Goal: Use online tool/utility: Utilize a website feature to perform a specific function

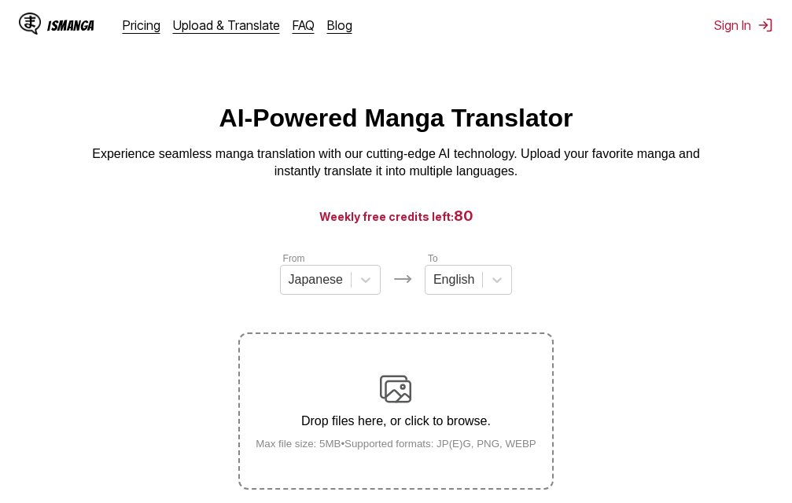
scroll to position [79, 0]
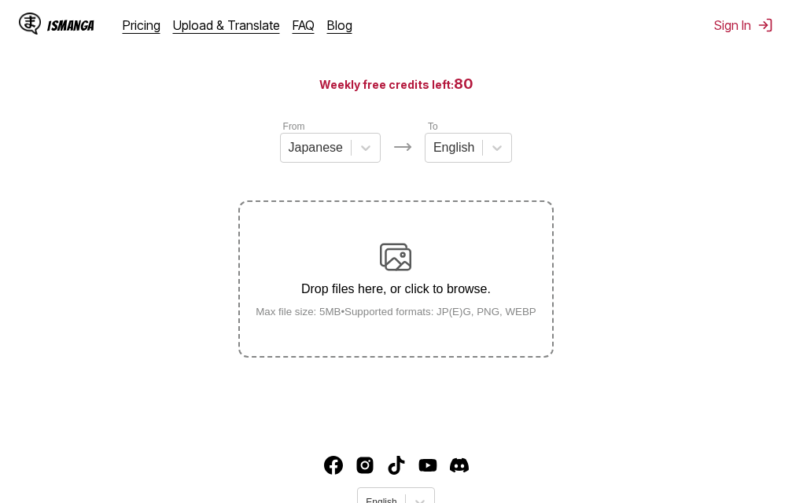
scroll to position [157, 0]
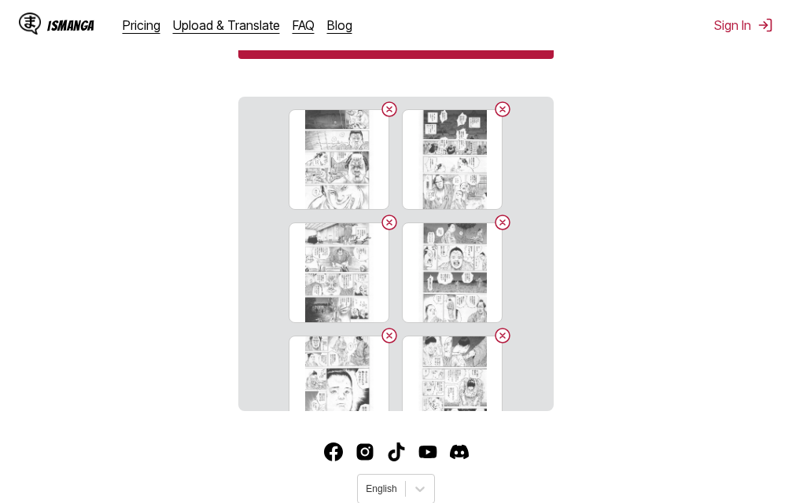
scroll to position [404, 0]
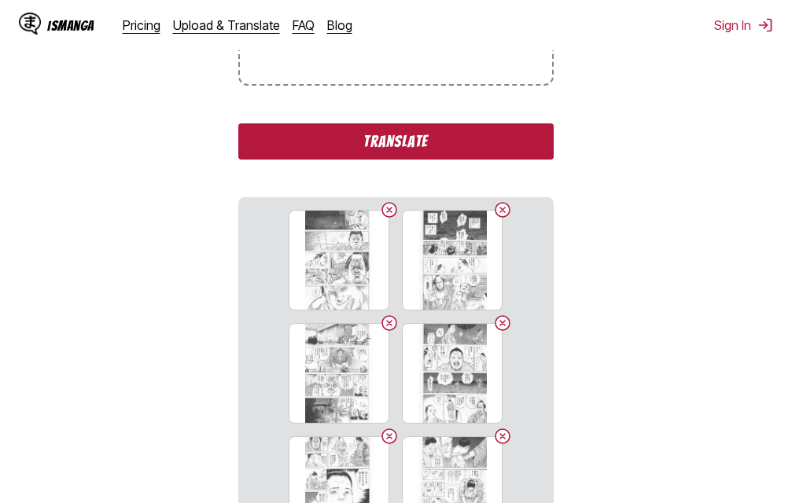
click at [400, 148] on button "Translate" at bounding box center [395, 142] width 315 height 36
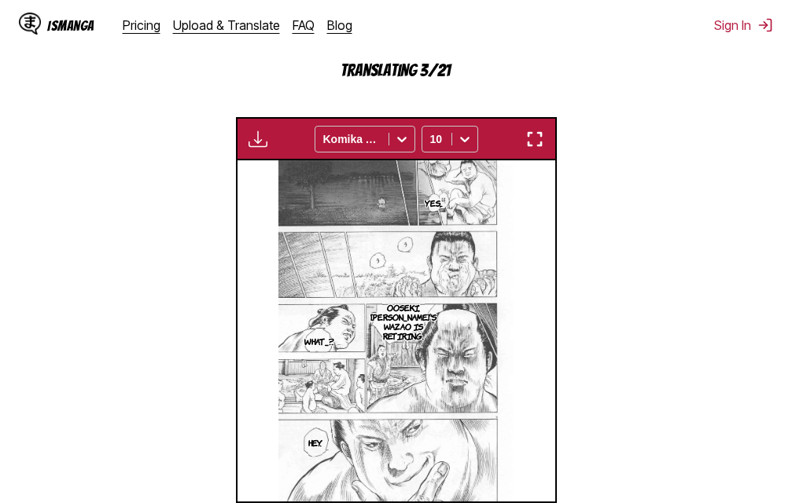
scroll to position [432, 0]
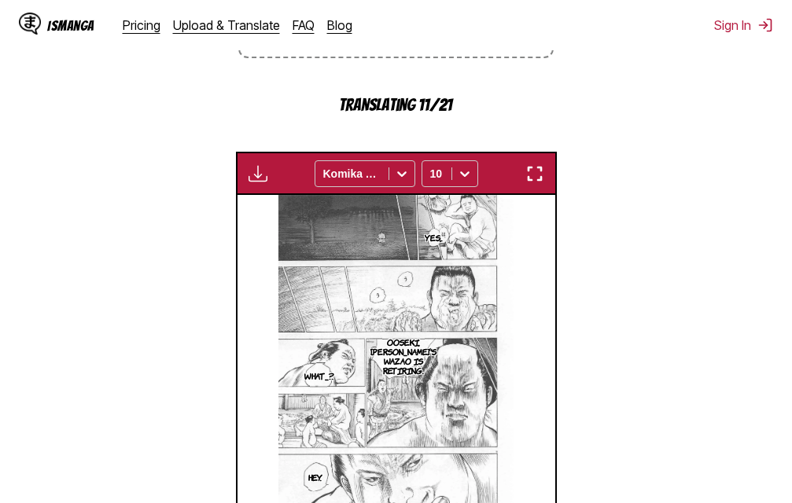
click at [530, 180] on img "button" at bounding box center [534, 173] width 19 height 19
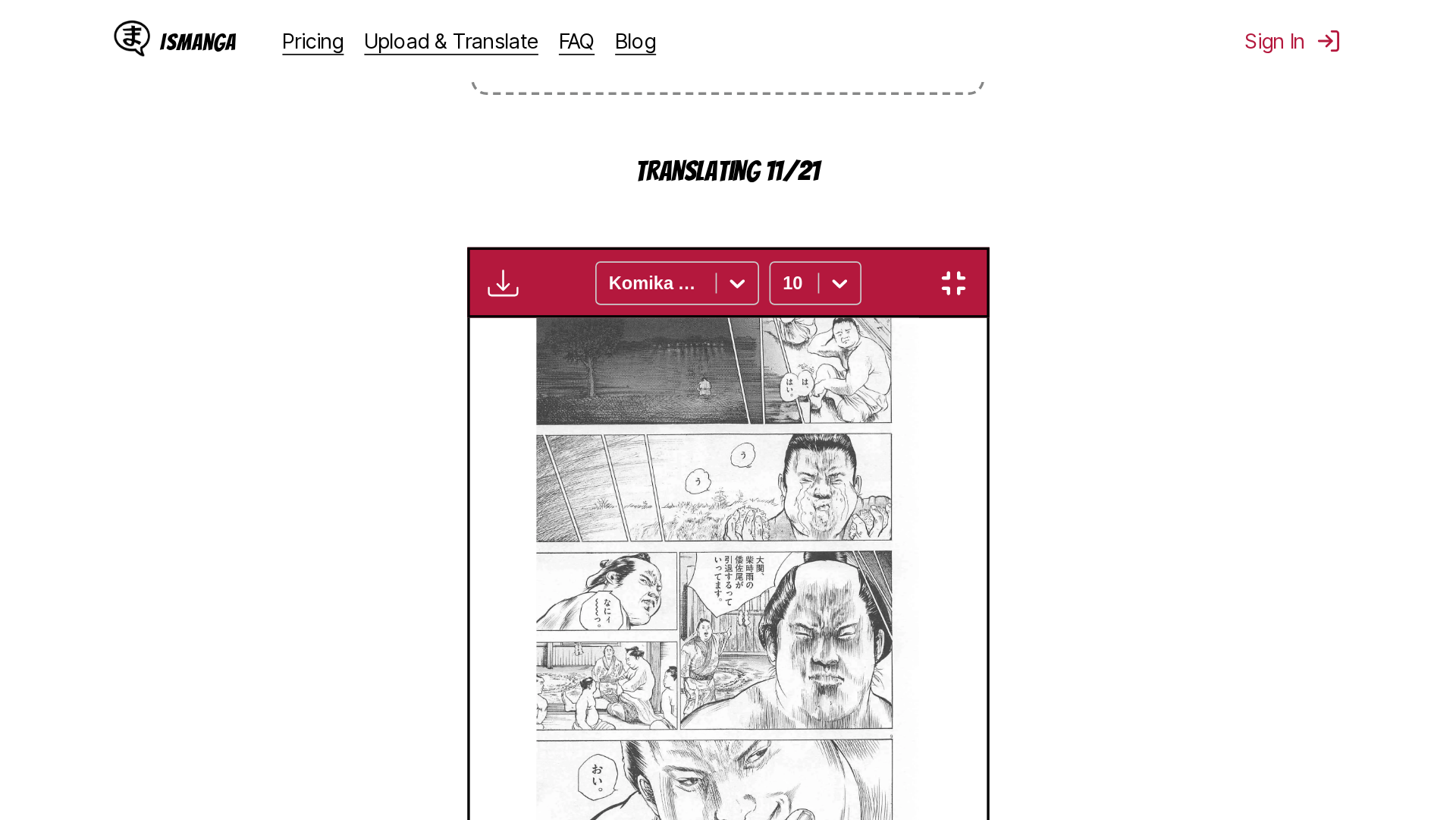
scroll to position [159, 0]
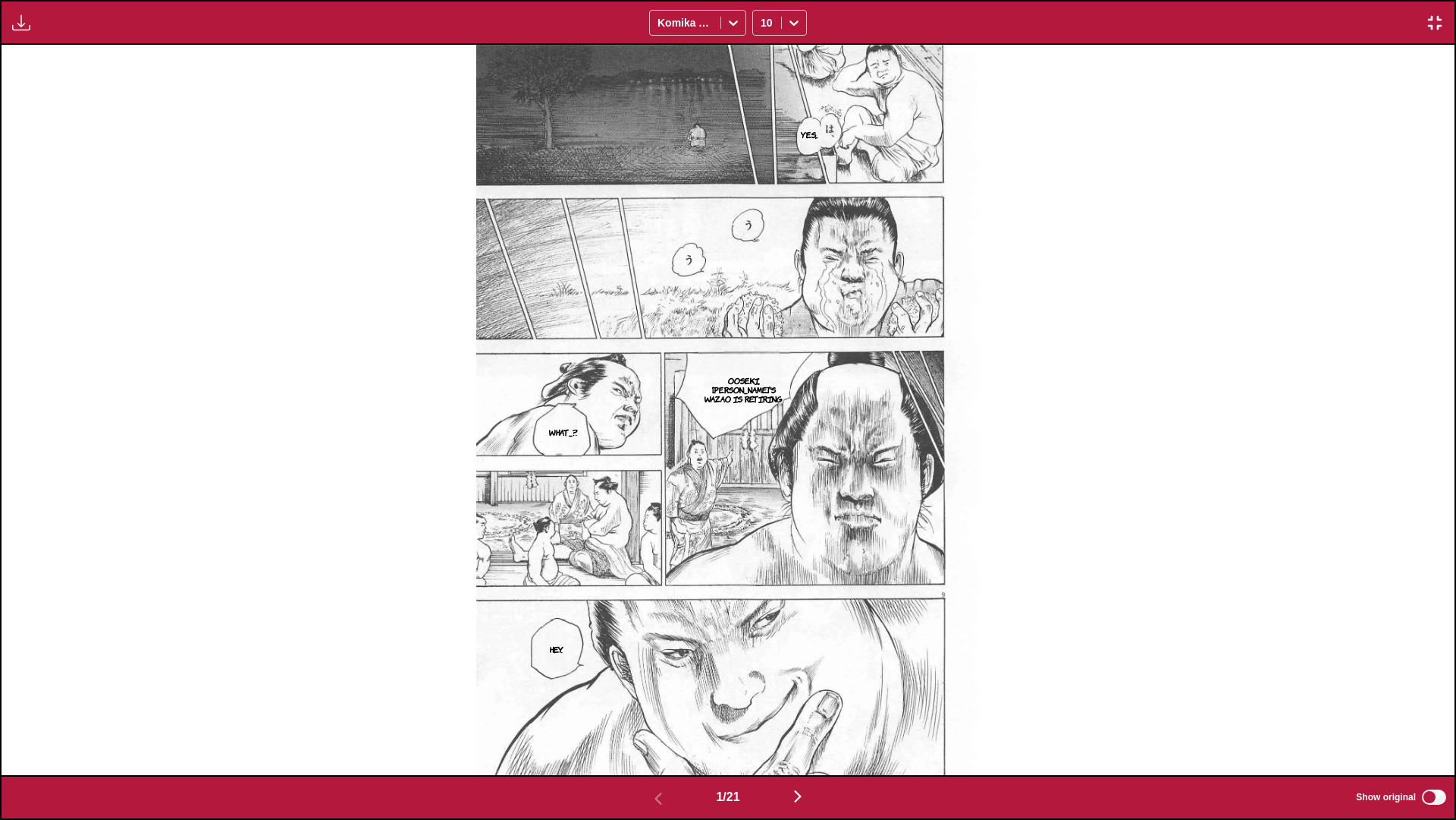
click at [763, 485] on img "button" at bounding box center [797, 796] width 18 height 18
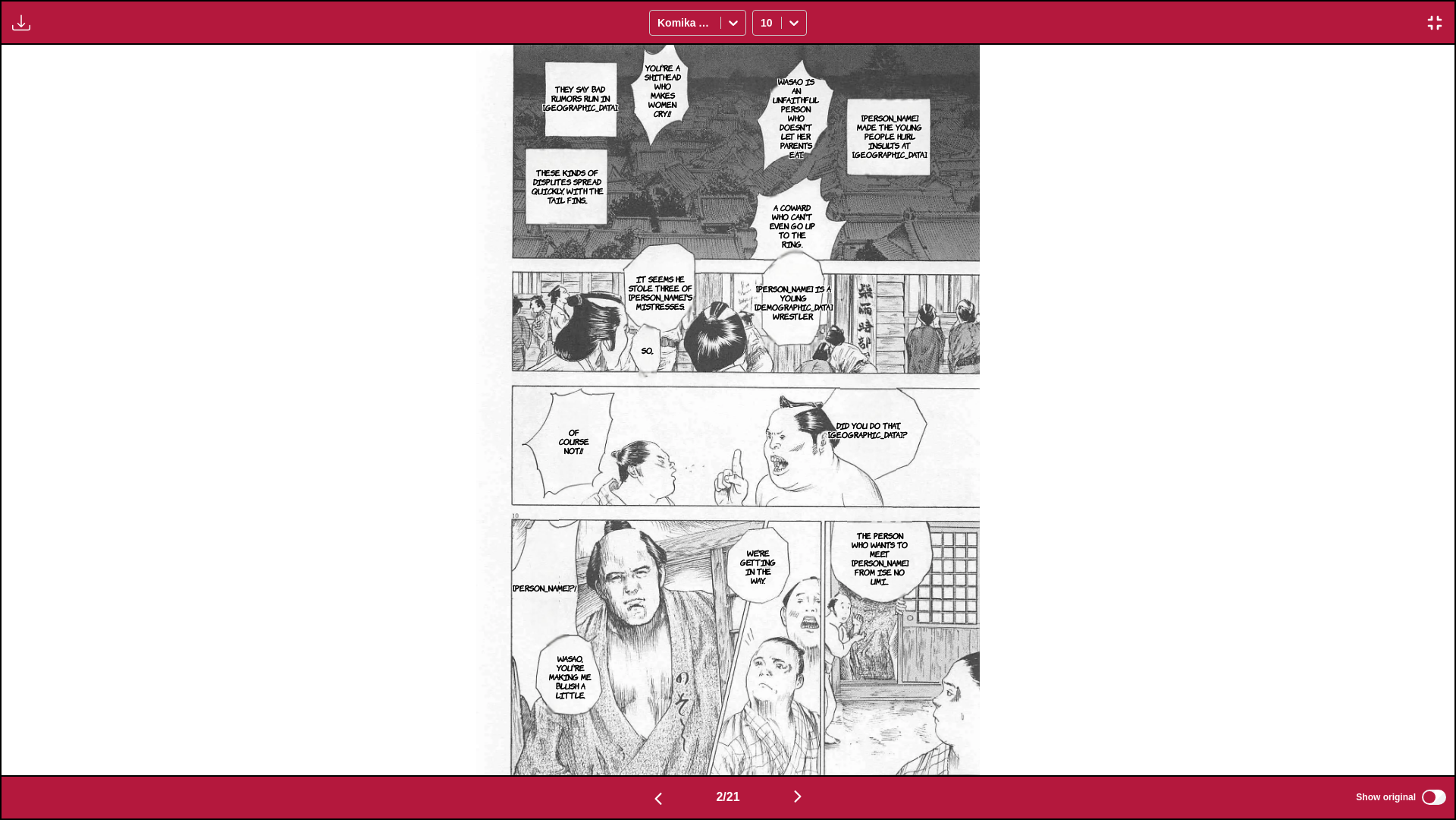
click at [763, 485] on img "button" at bounding box center [797, 796] width 18 height 18
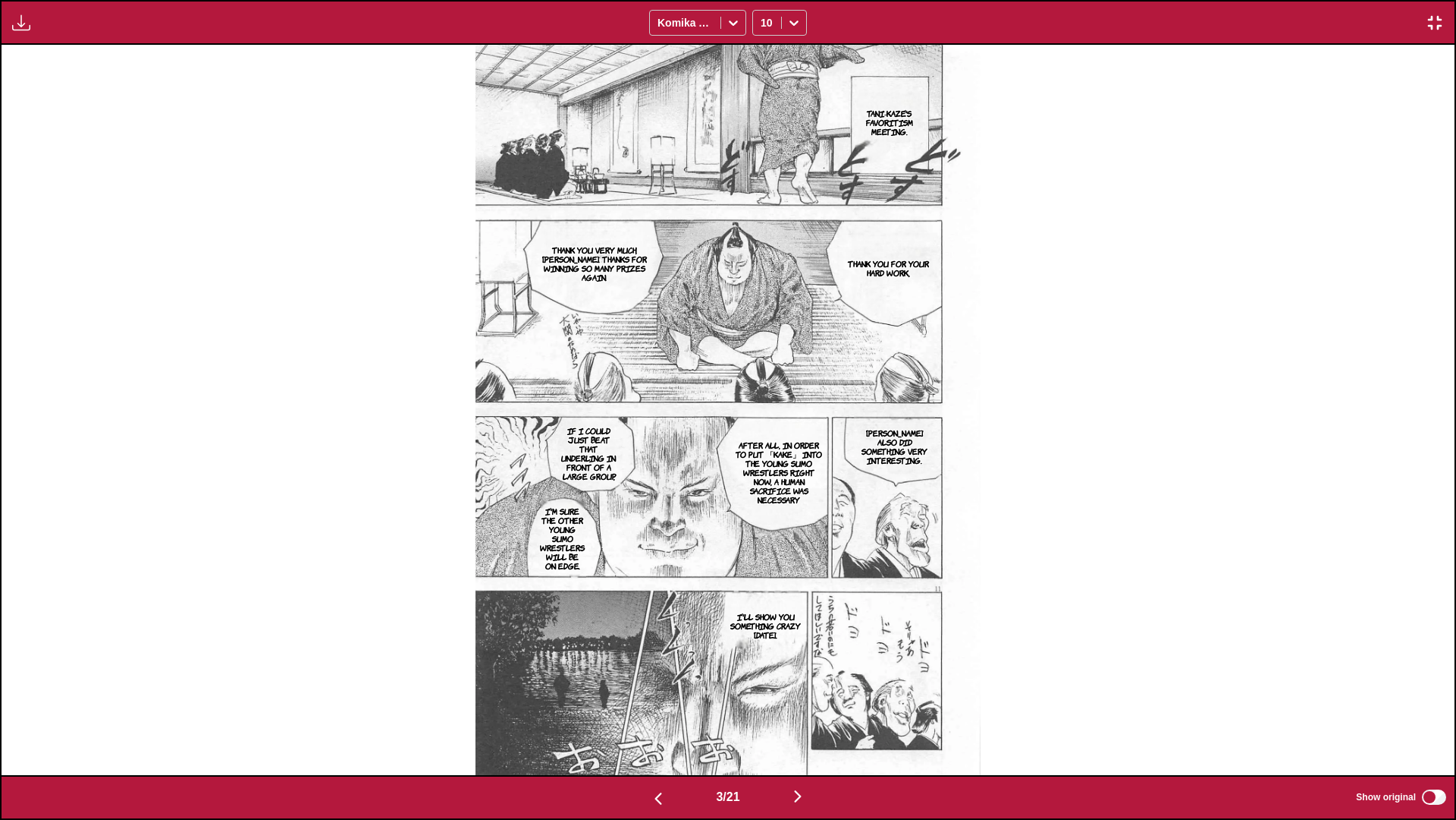
click at [763, 485] on img "button" at bounding box center [797, 796] width 18 height 18
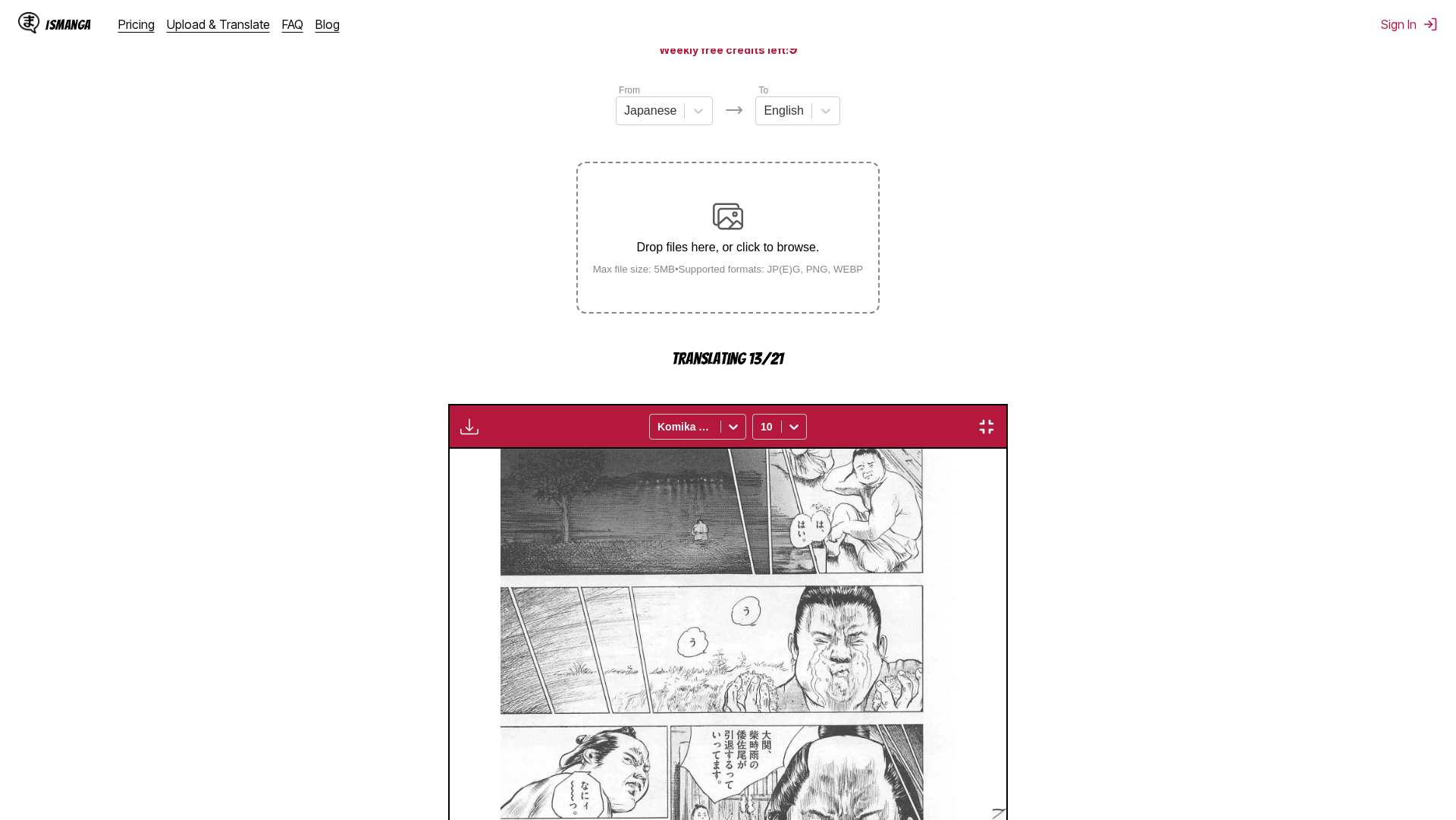
scroll to position [0, 4360]
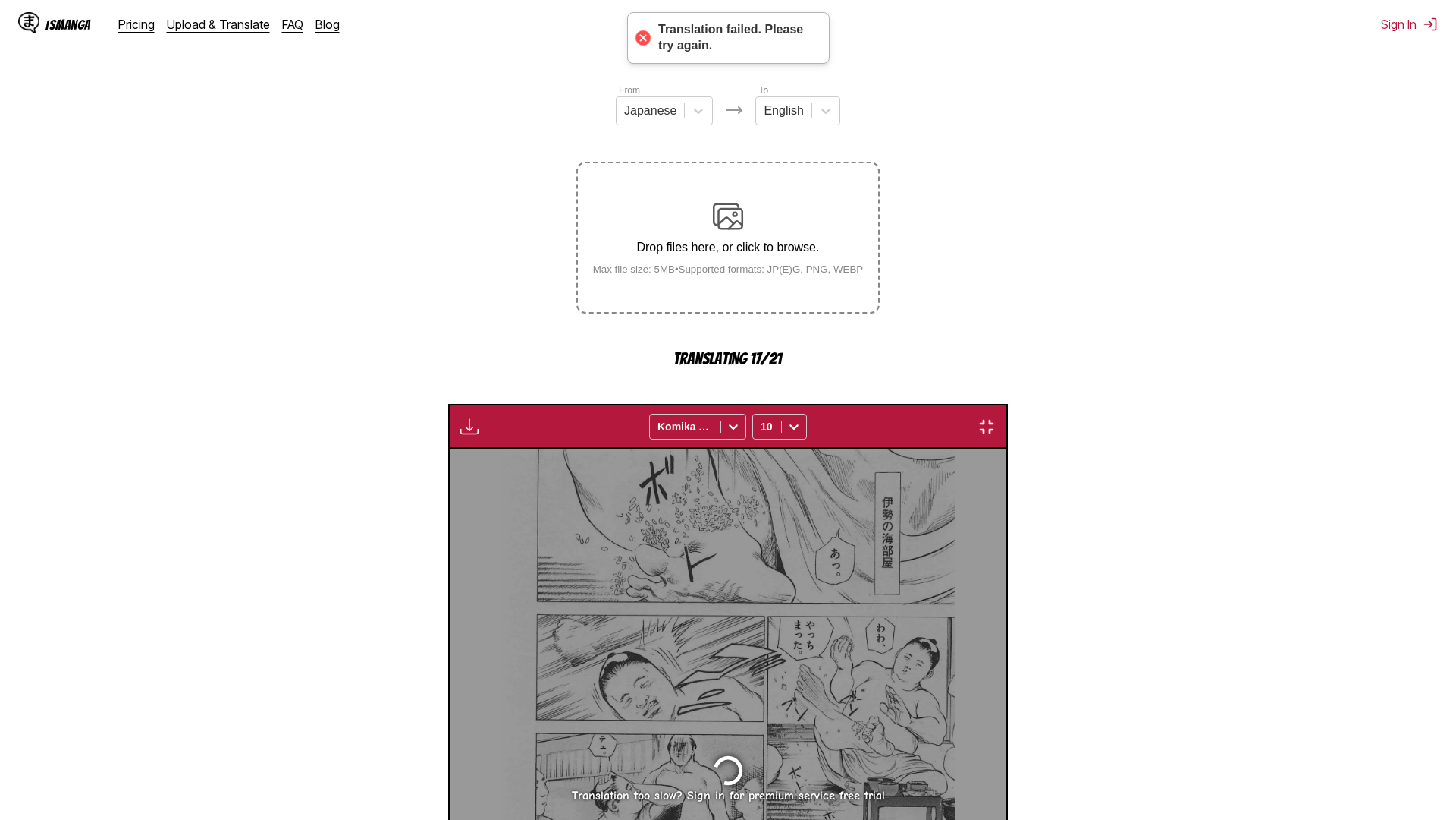
scroll to position [0, 15986]
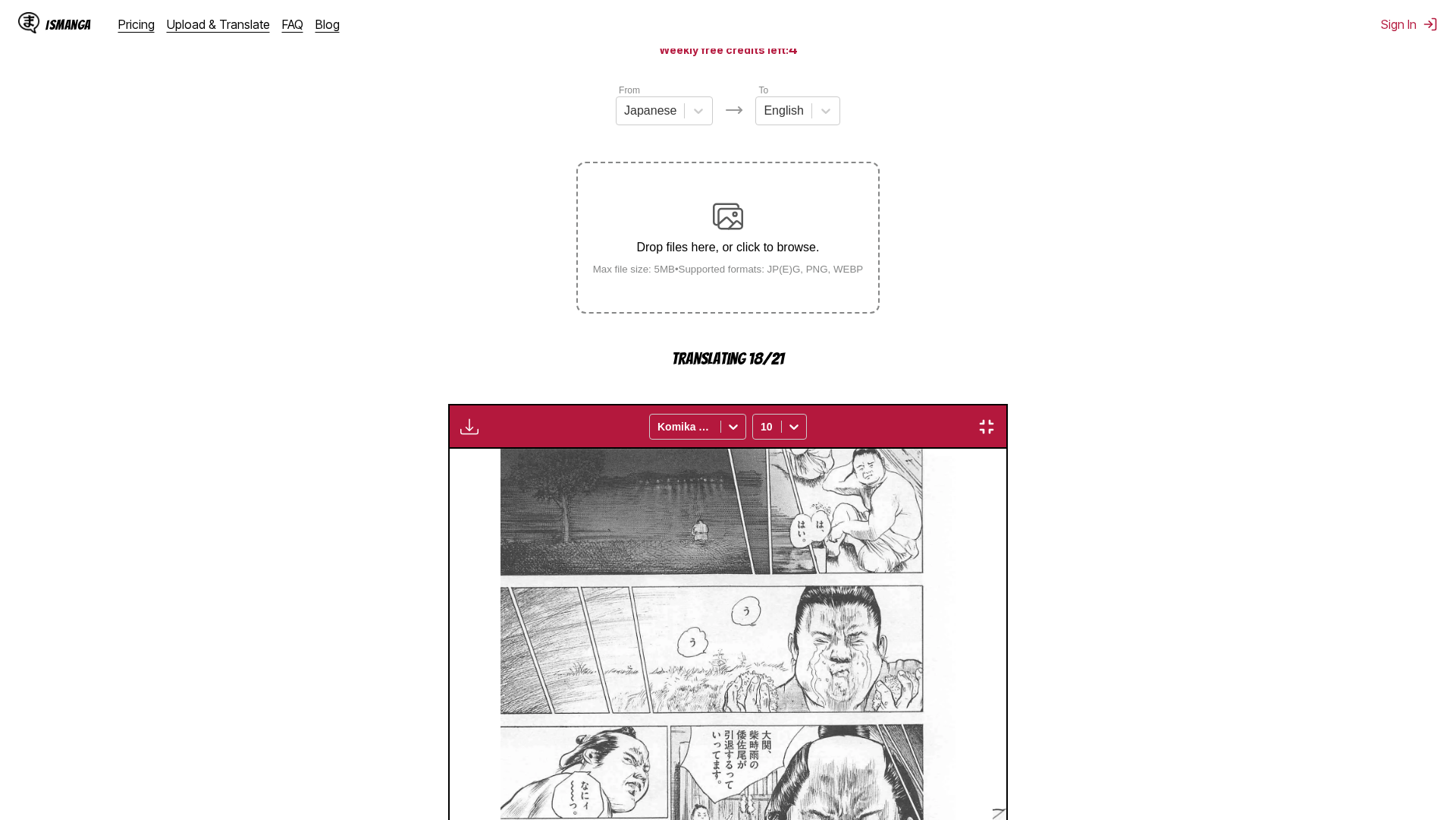
scroll to position [0, 21800]
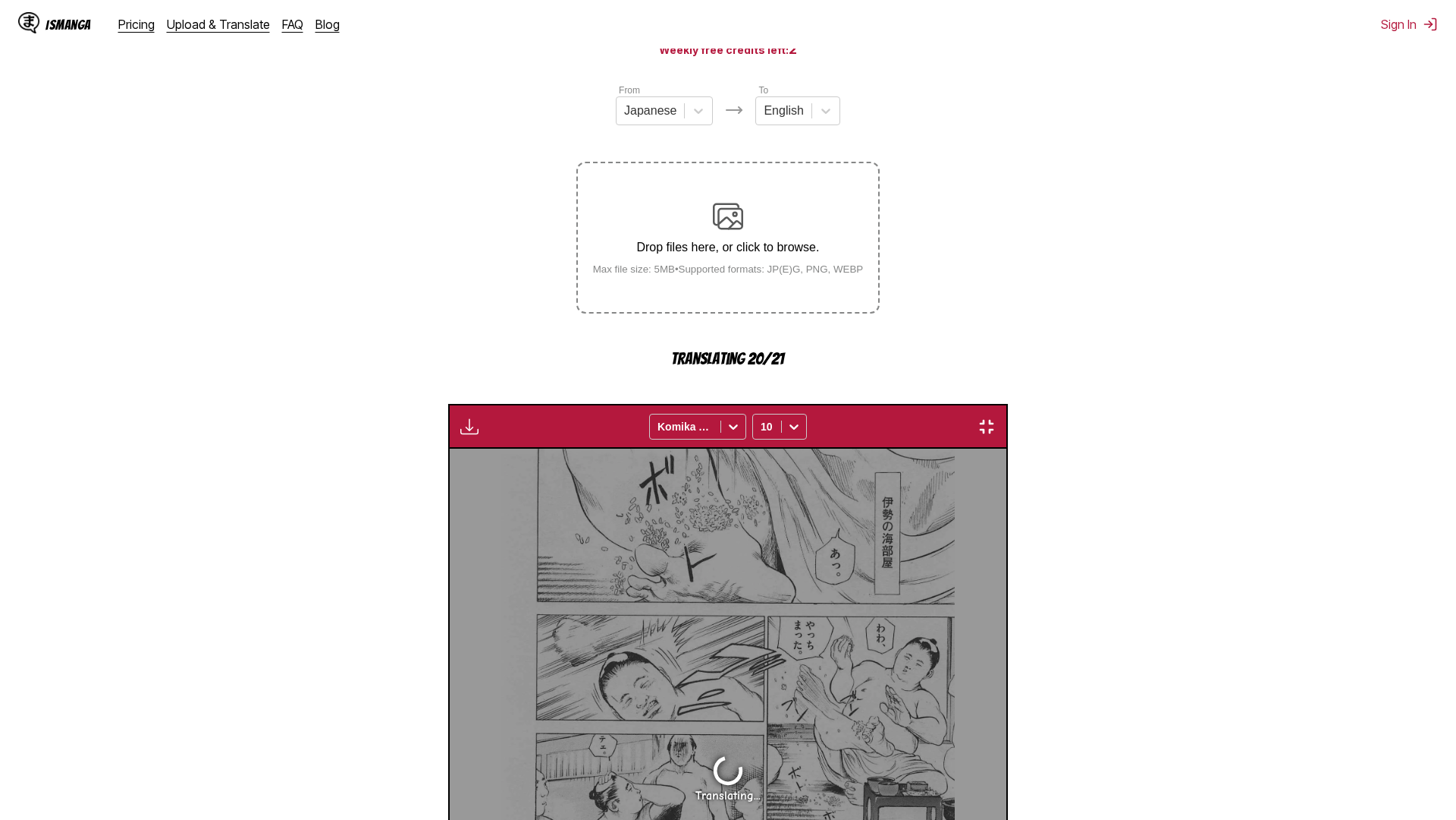
scroll to position [0, 26159]
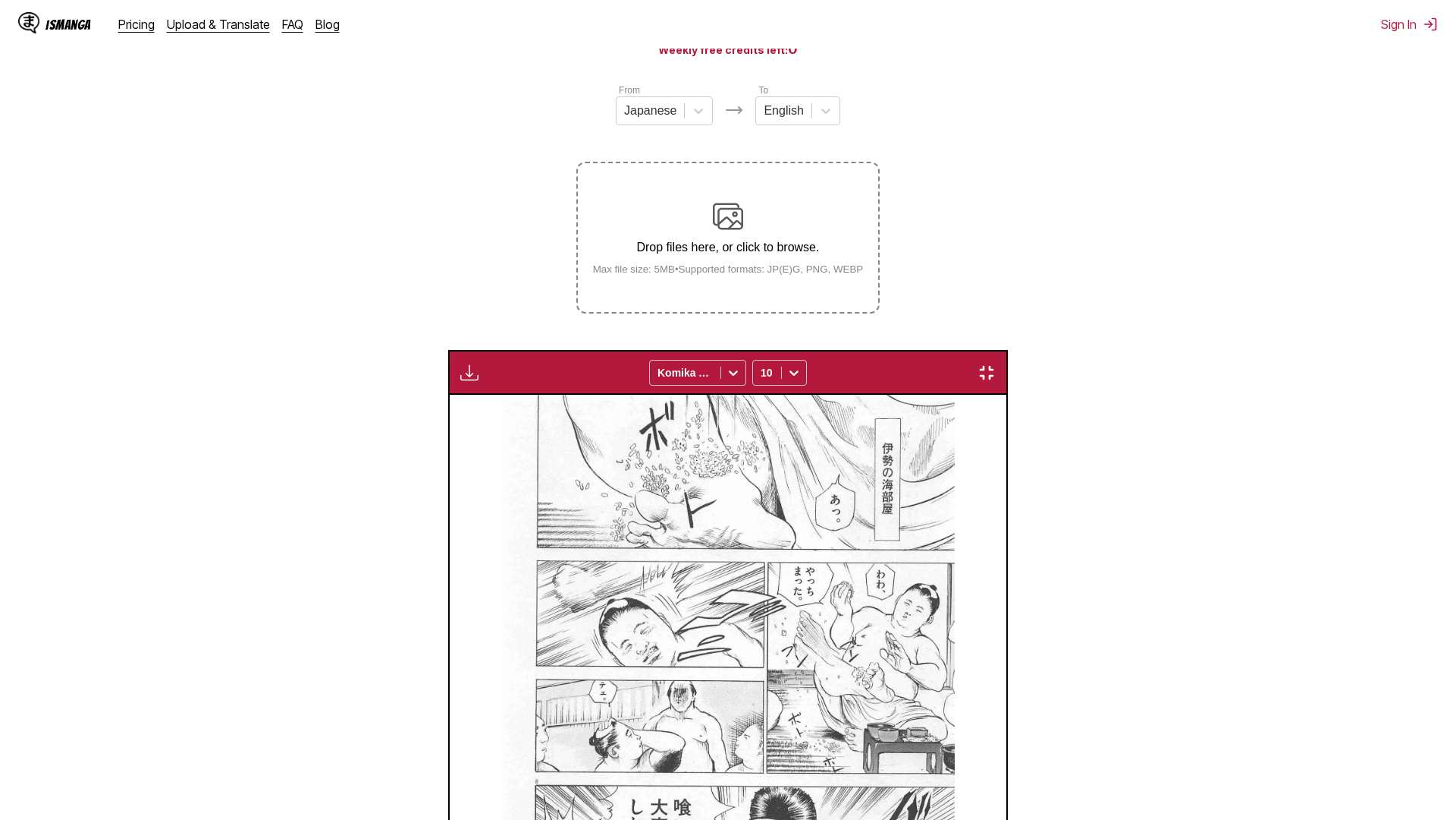
click at [996, 364] on img "button" at bounding box center [986, 372] width 18 height 18
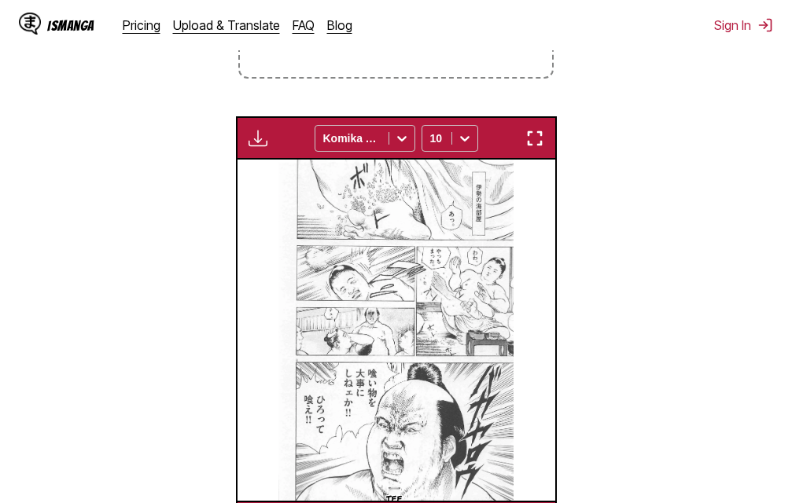
scroll to position [0, 6356]
